Goal: Find specific page/section: Find specific page/section

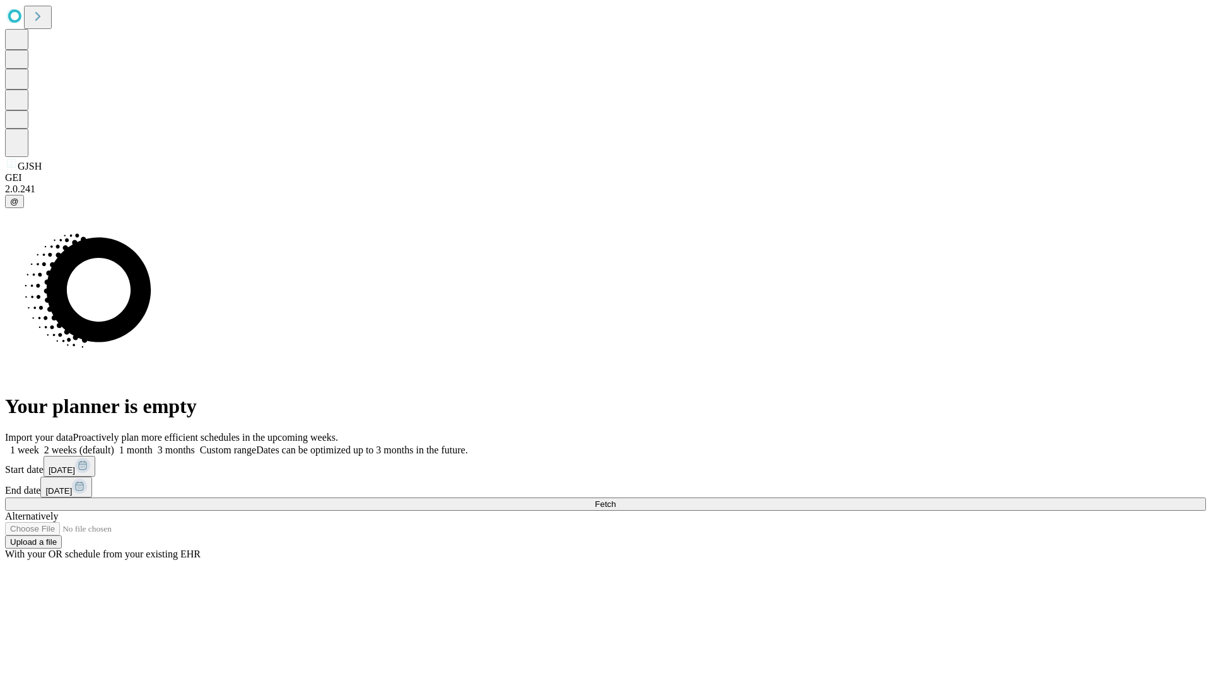
click at [615, 499] on span "Fetch" at bounding box center [605, 503] width 21 height 9
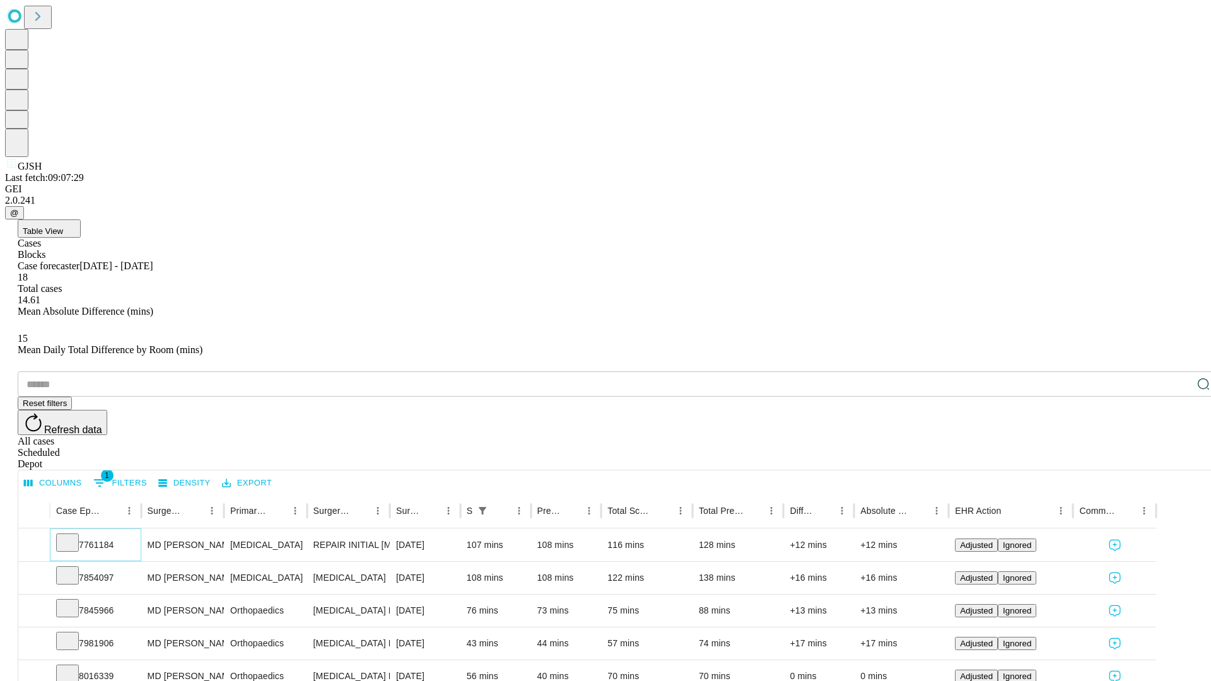
click at [74, 535] on icon at bounding box center [67, 541] width 13 height 13
